Goal: Check status: Check status

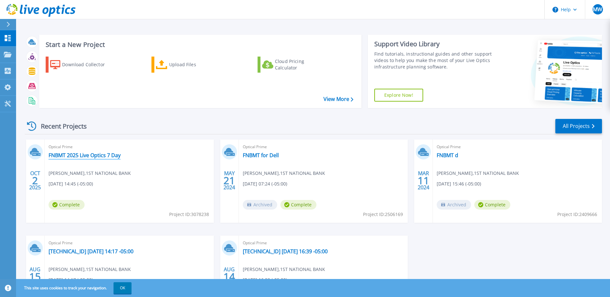
click at [74, 155] on link "FNBMT 2025 Live Optics 7 Day" at bounding box center [85, 155] width 72 height 6
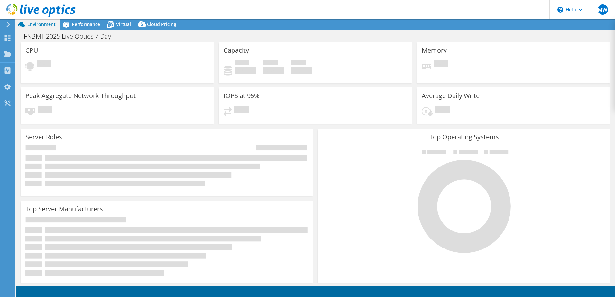
select select "USD"
